Goal: Transaction & Acquisition: Purchase product/service

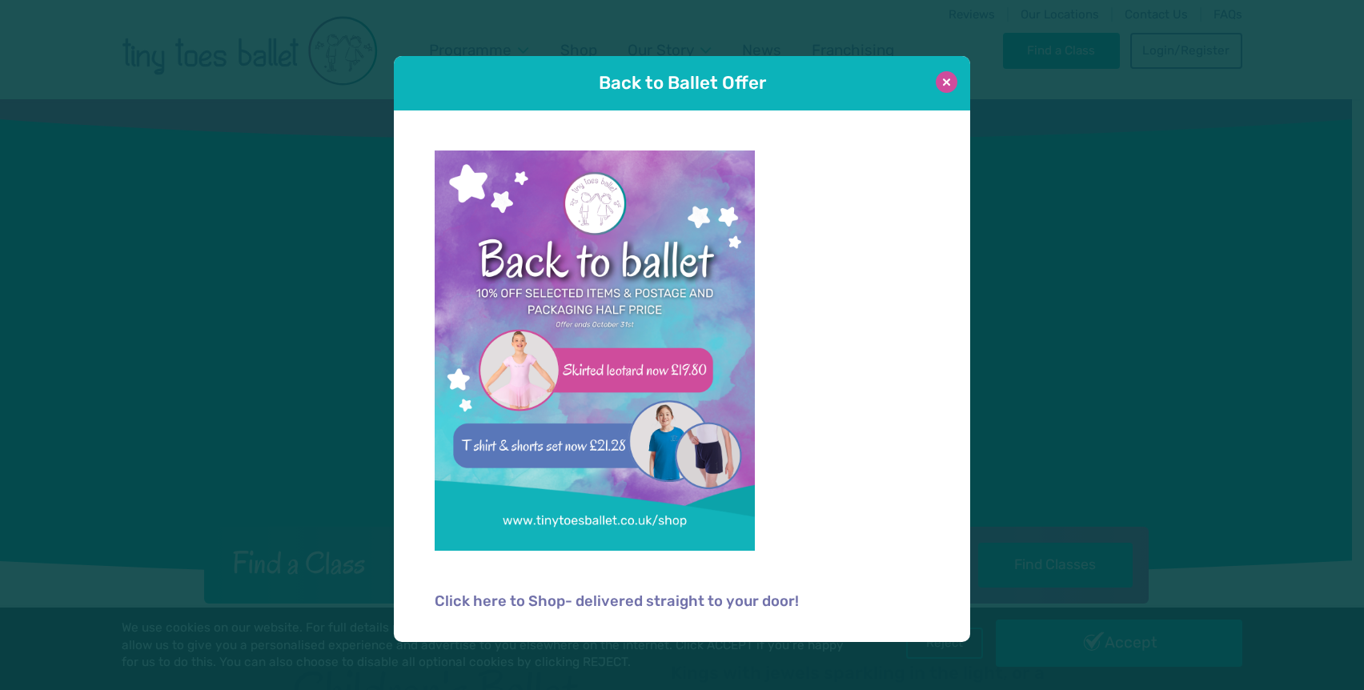
click at [944, 83] on button at bounding box center [947, 82] width 22 height 22
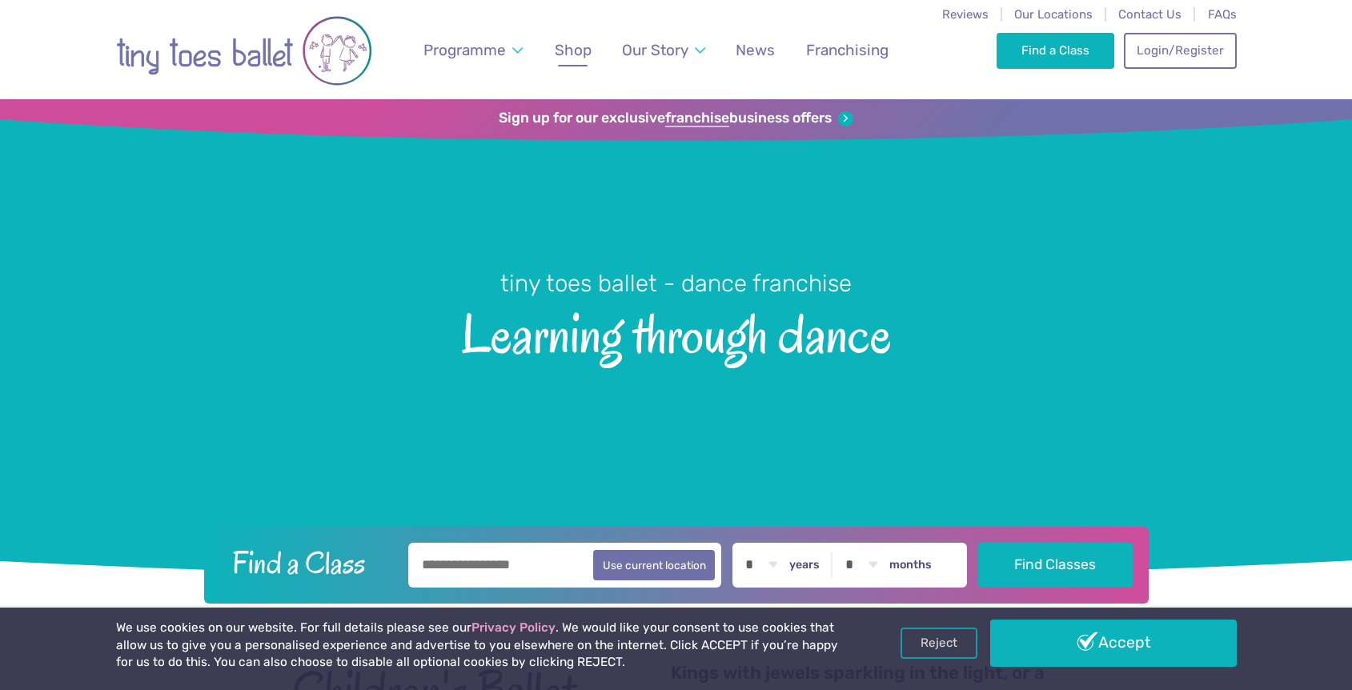
click at [575, 38] on link "Shop" at bounding box center [573, 50] width 52 height 38
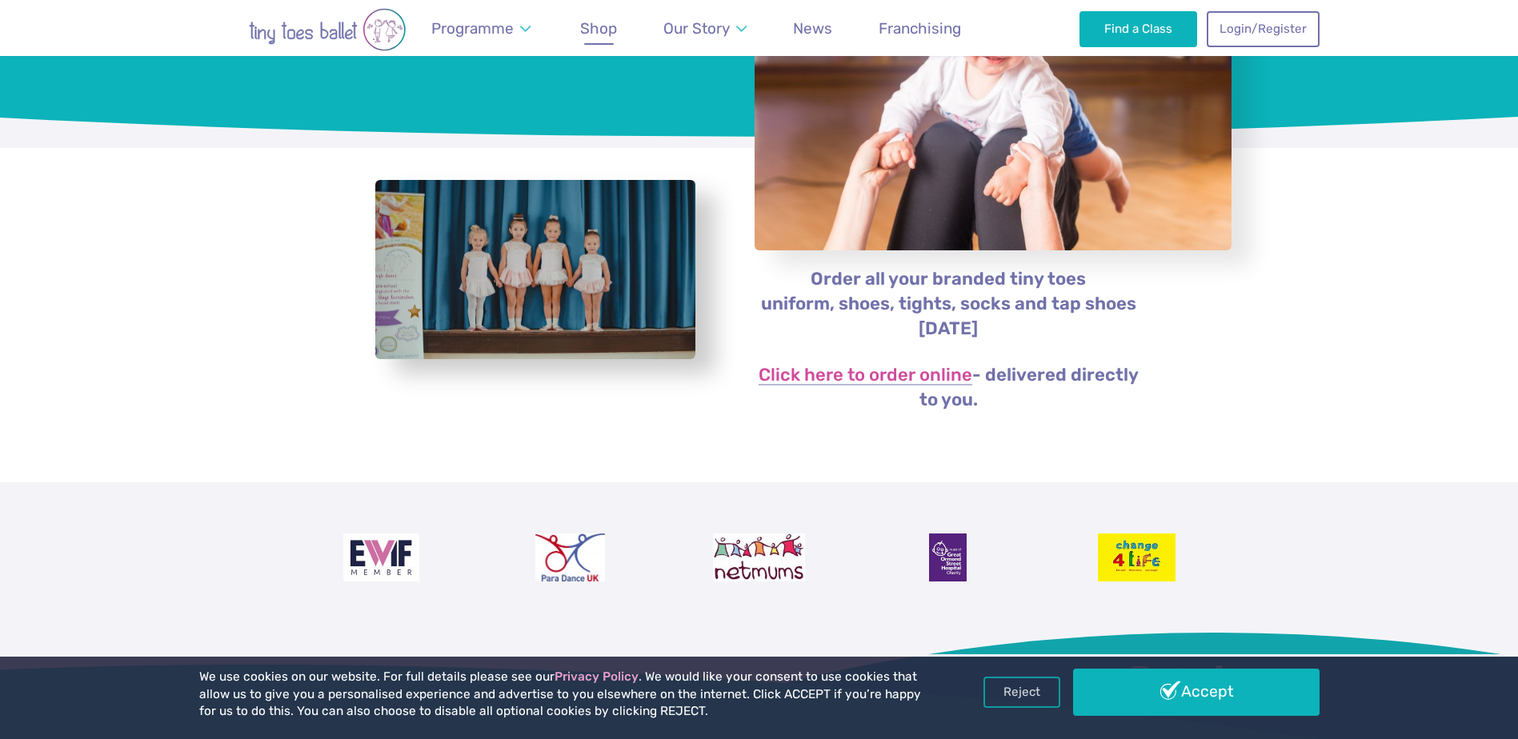
scroll to position [240, 0]
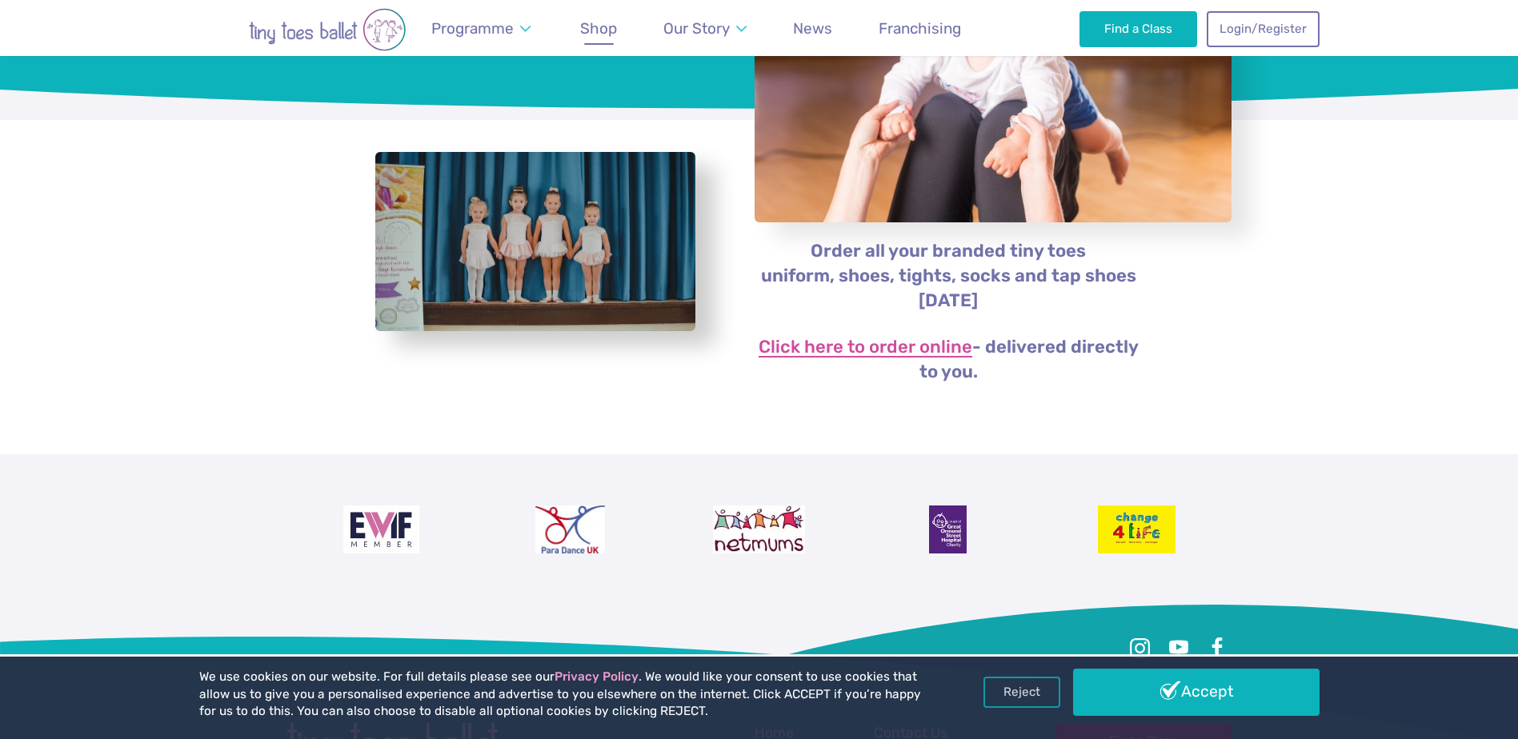
click at [835, 350] on link "Click here to order online" at bounding box center [866, 348] width 214 height 19
